Goal: Task Accomplishment & Management: Manage account settings

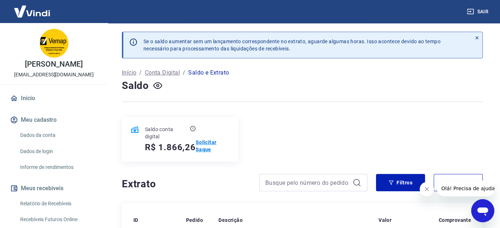
click at [209, 148] on p "Solicitar Saque" at bounding box center [213, 146] width 34 height 14
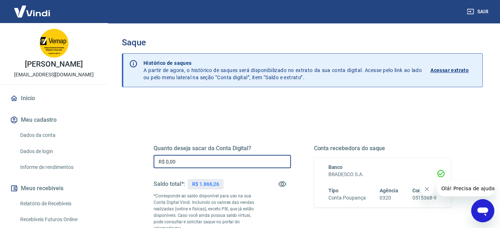
drag, startPoint x: 180, startPoint y: 165, endPoint x: 40, endPoint y: 165, distance: 140.0
click at [40, 165] on div "Sair [PERSON_NAME] [EMAIL_ADDRESS][DOMAIN_NAME] Início Meu cadastro Dados da co…" at bounding box center [250, 114] width 500 height 228
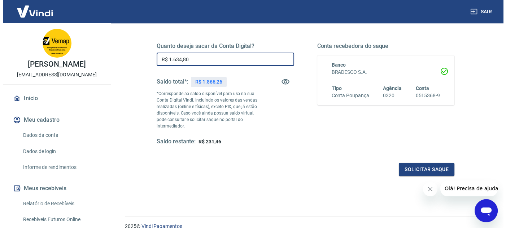
scroll to position [108, 0]
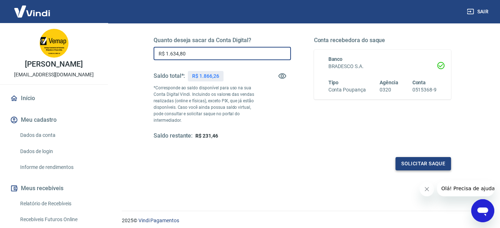
type input "R$ 1.634,80"
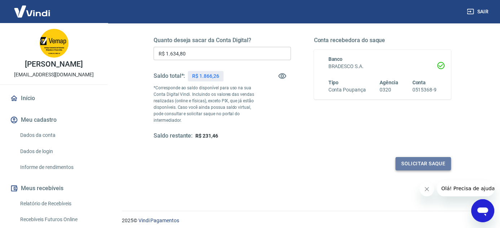
click at [424, 164] on button "Solicitar saque" at bounding box center [424, 163] width 56 height 13
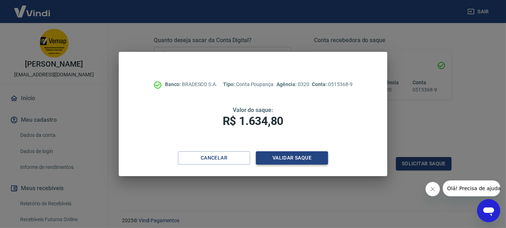
click at [286, 154] on button "Validar saque" at bounding box center [292, 158] width 72 height 13
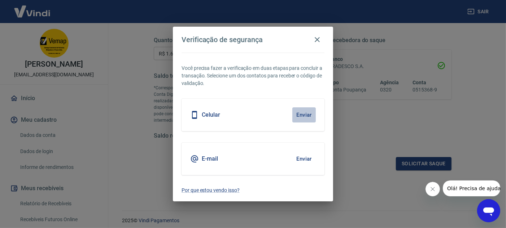
click at [303, 111] on button "Enviar" at bounding box center [303, 114] width 23 height 15
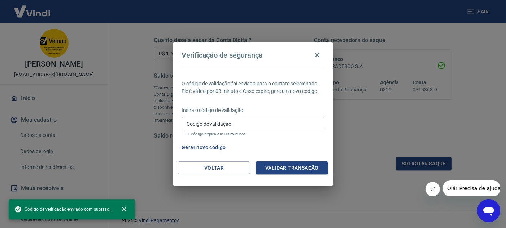
click at [219, 119] on div "Código de validação Código de validação O código expira em 03 minutos." at bounding box center [252, 126] width 143 height 19
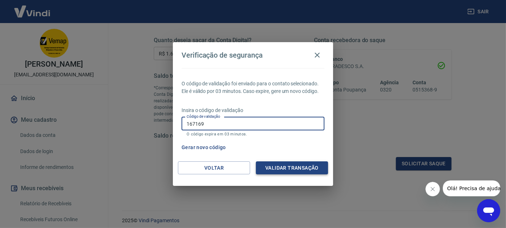
type input "167169"
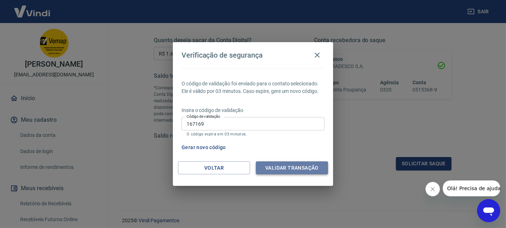
click at [285, 168] on button "Validar transação" at bounding box center [292, 168] width 72 height 13
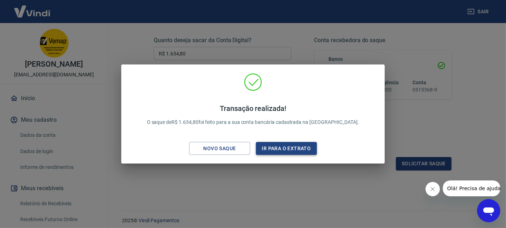
click at [280, 149] on button "Ir para o extrato" at bounding box center [286, 148] width 61 height 13
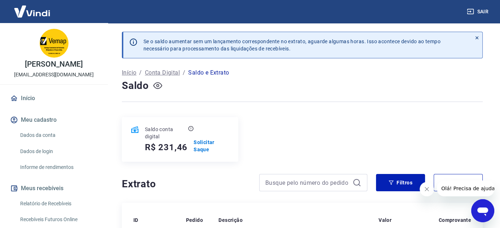
click at [158, 86] on icon "button" at bounding box center [157, 85] width 9 height 9
